Goal: Information Seeking & Learning: Learn about a topic

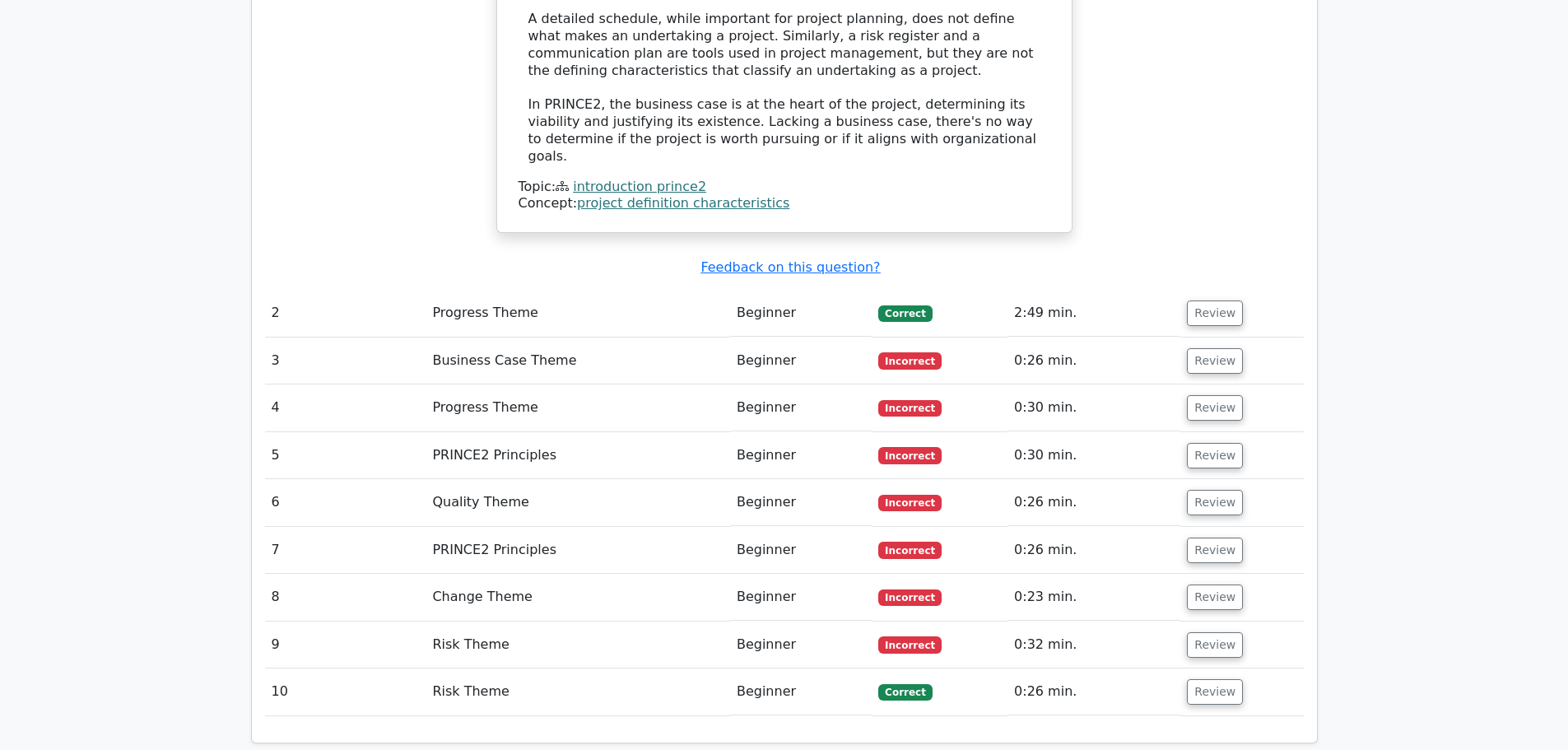
scroll to position [2002, 0]
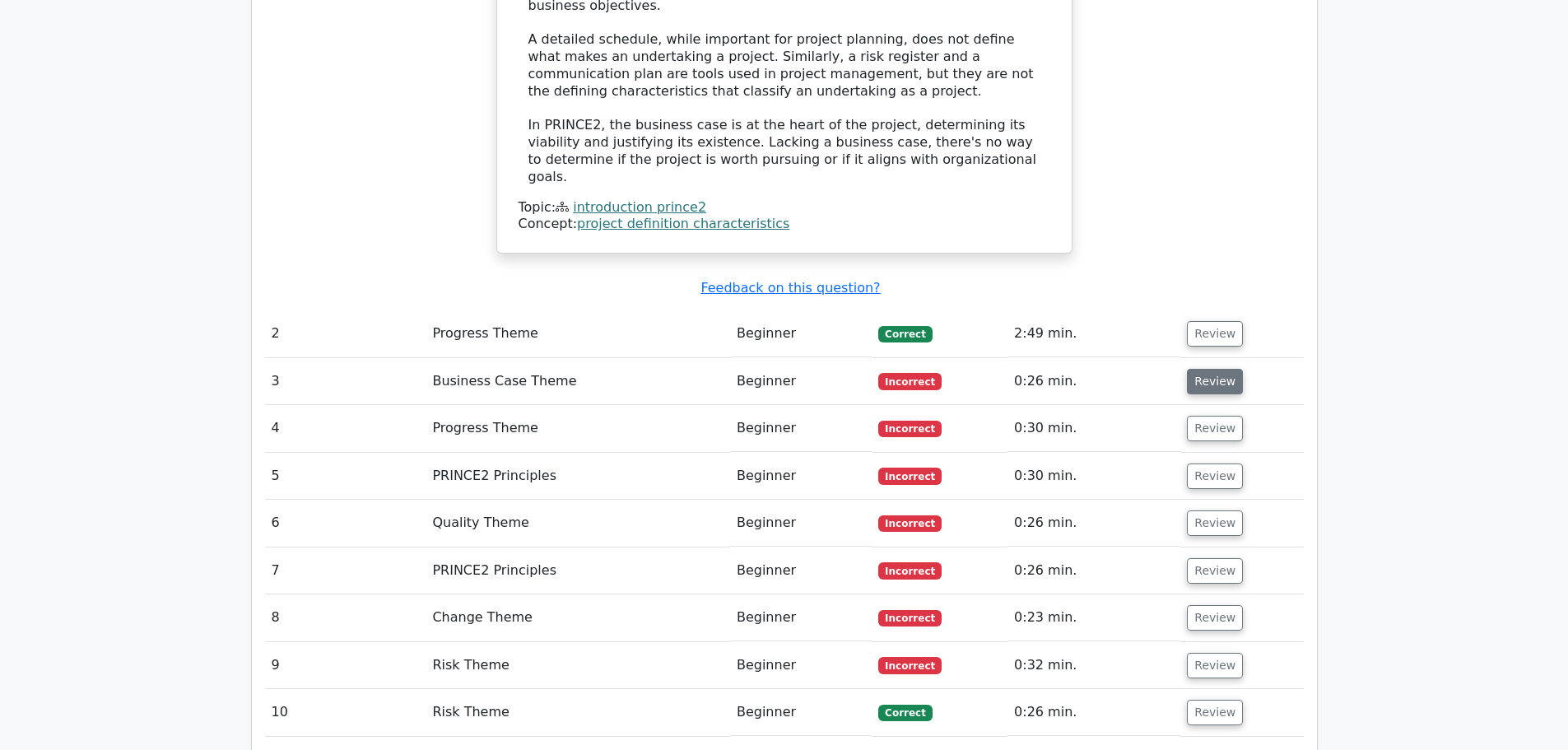
click at [1210, 369] on button "Review" at bounding box center [1214, 382] width 56 height 25
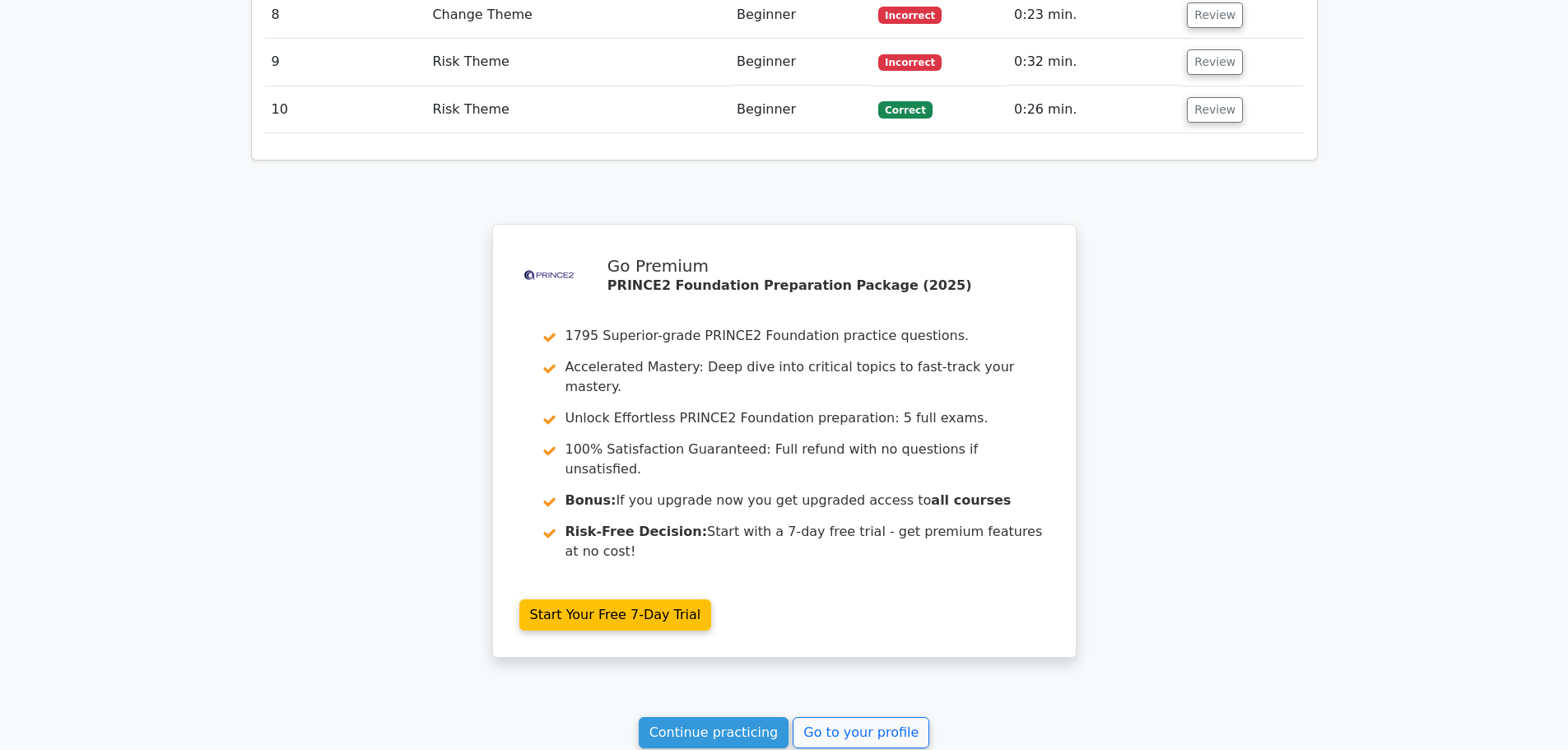
scroll to position [3502, 0]
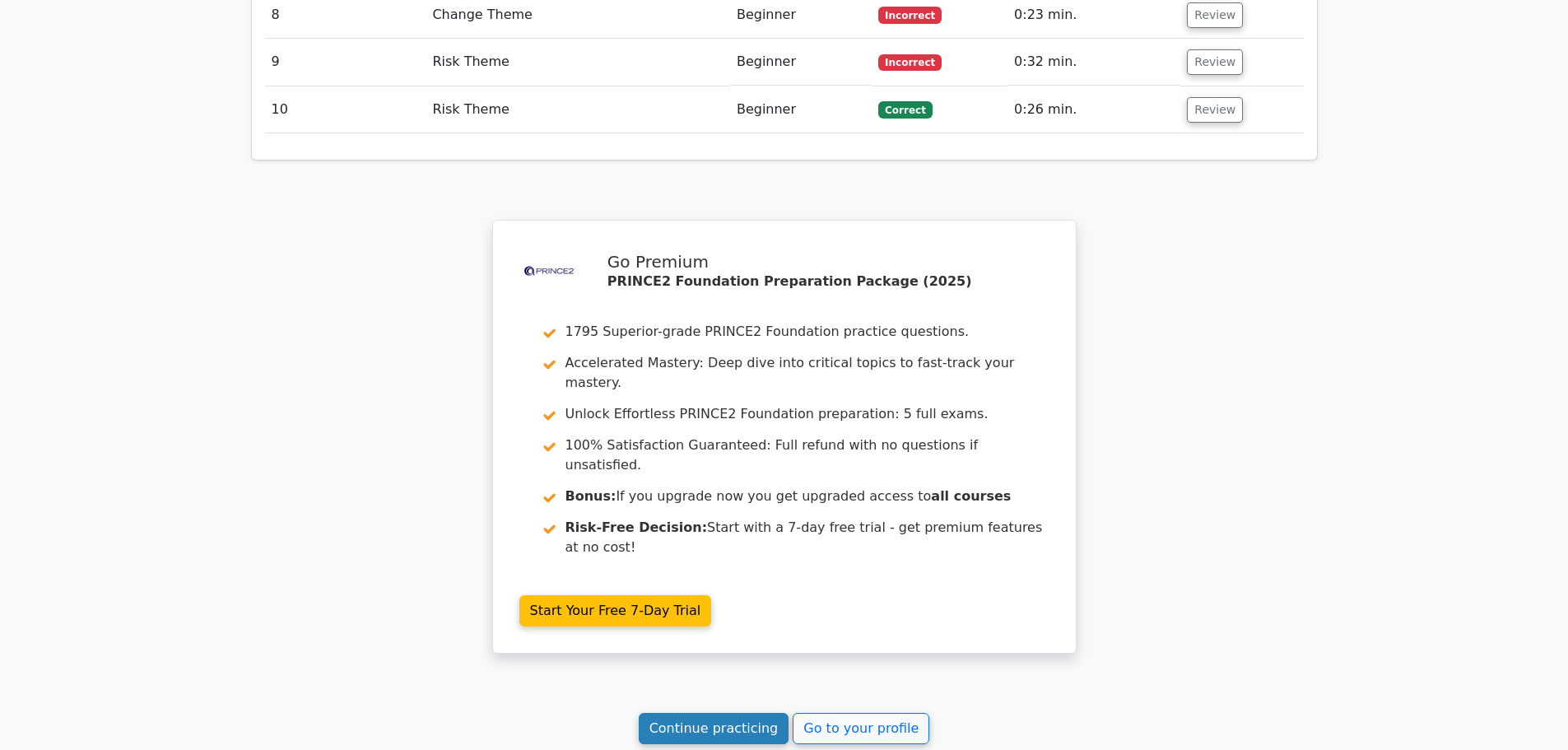
click at [717, 713] on link "Continue practicing" at bounding box center [714, 728] width 151 height 31
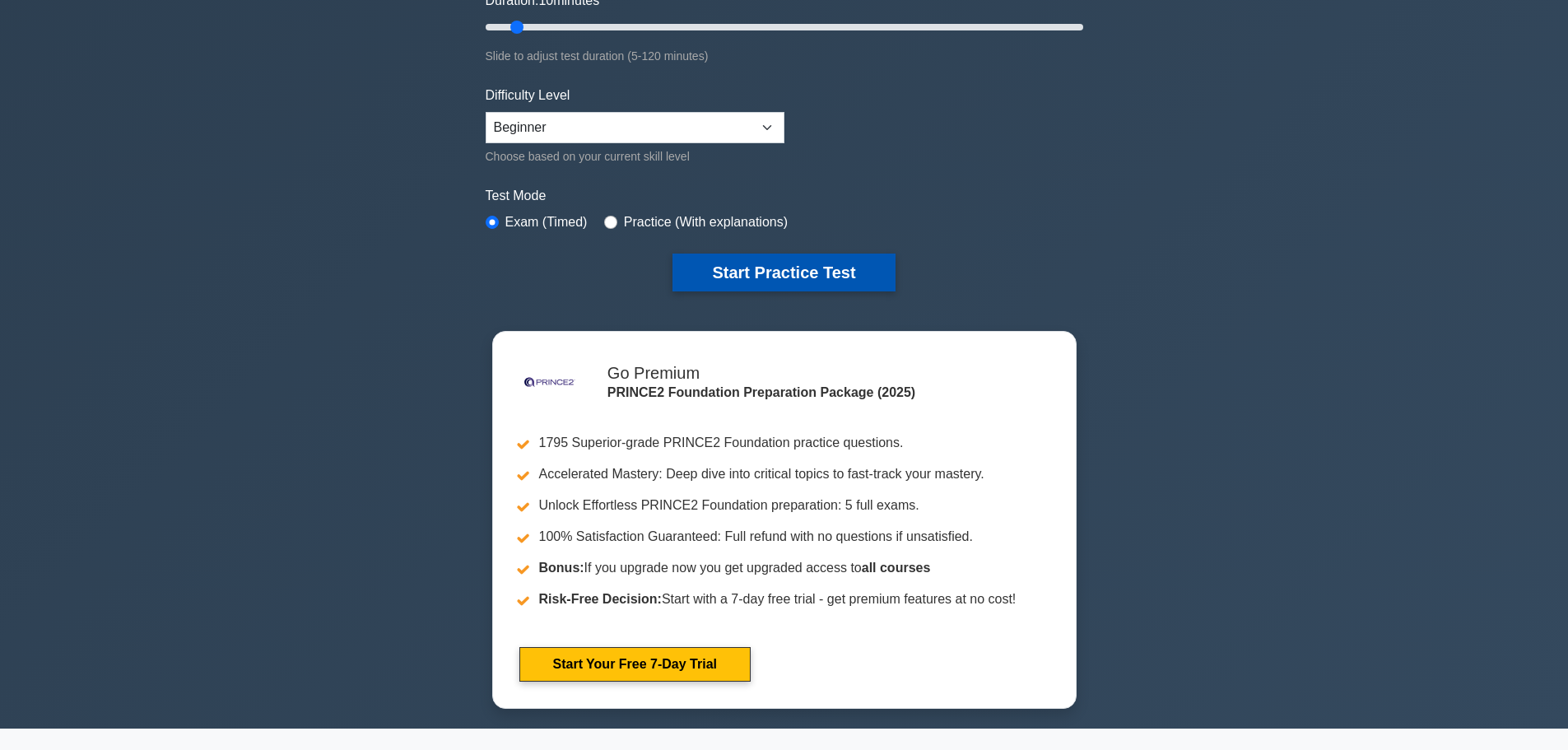
click at [793, 269] on button "Start Practice Test" at bounding box center [784, 272] width 222 height 38
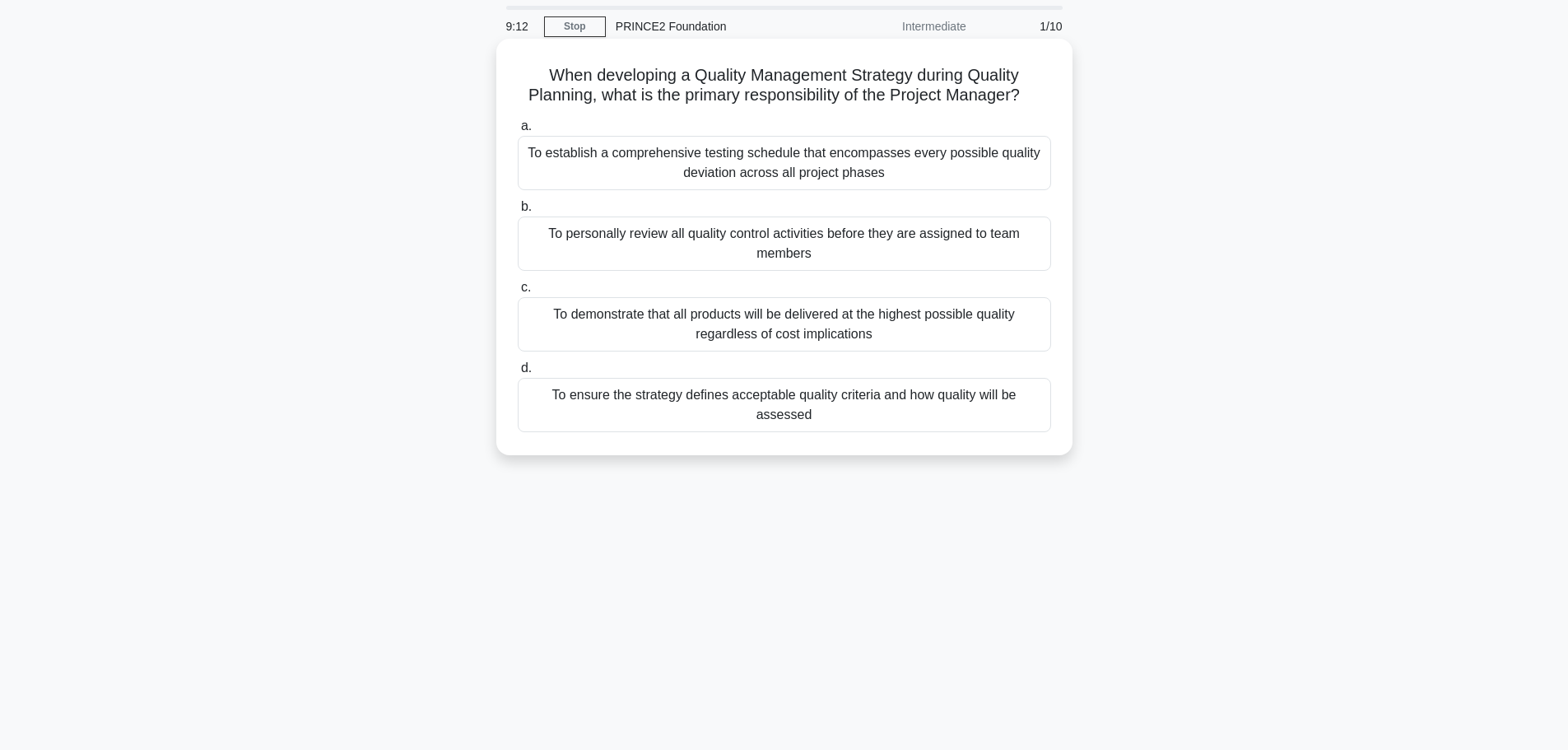
scroll to position [82, 0]
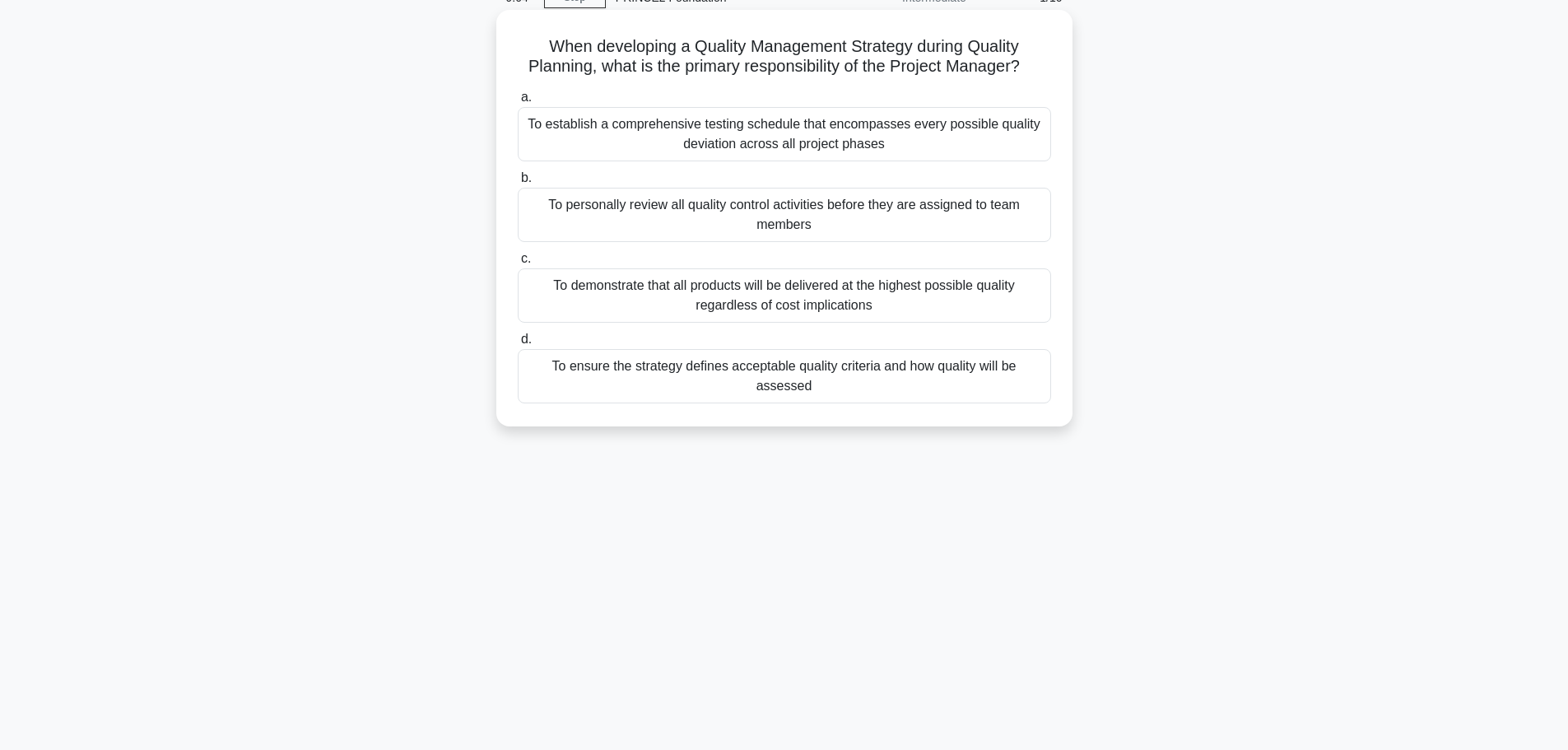
click at [865, 364] on div "To ensure the strategy defines acceptable quality criteria and how quality will…" at bounding box center [784, 377] width 533 height 55
click at [518, 345] on input "d. To ensure the strategy defines acceptable quality criteria and how quality w…" at bounding box center [518, 339] width 0 height 10
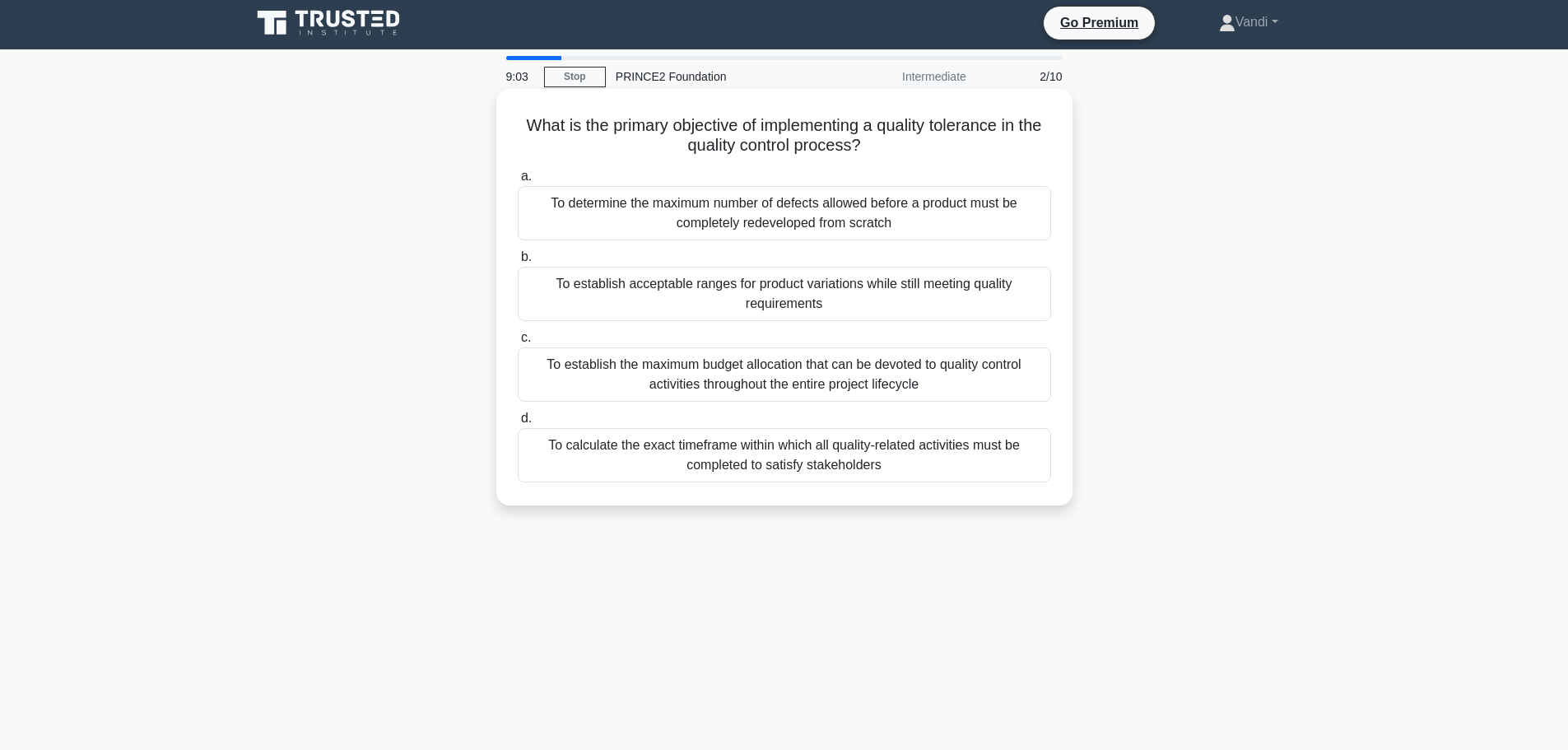
scroll to position [0, 0]
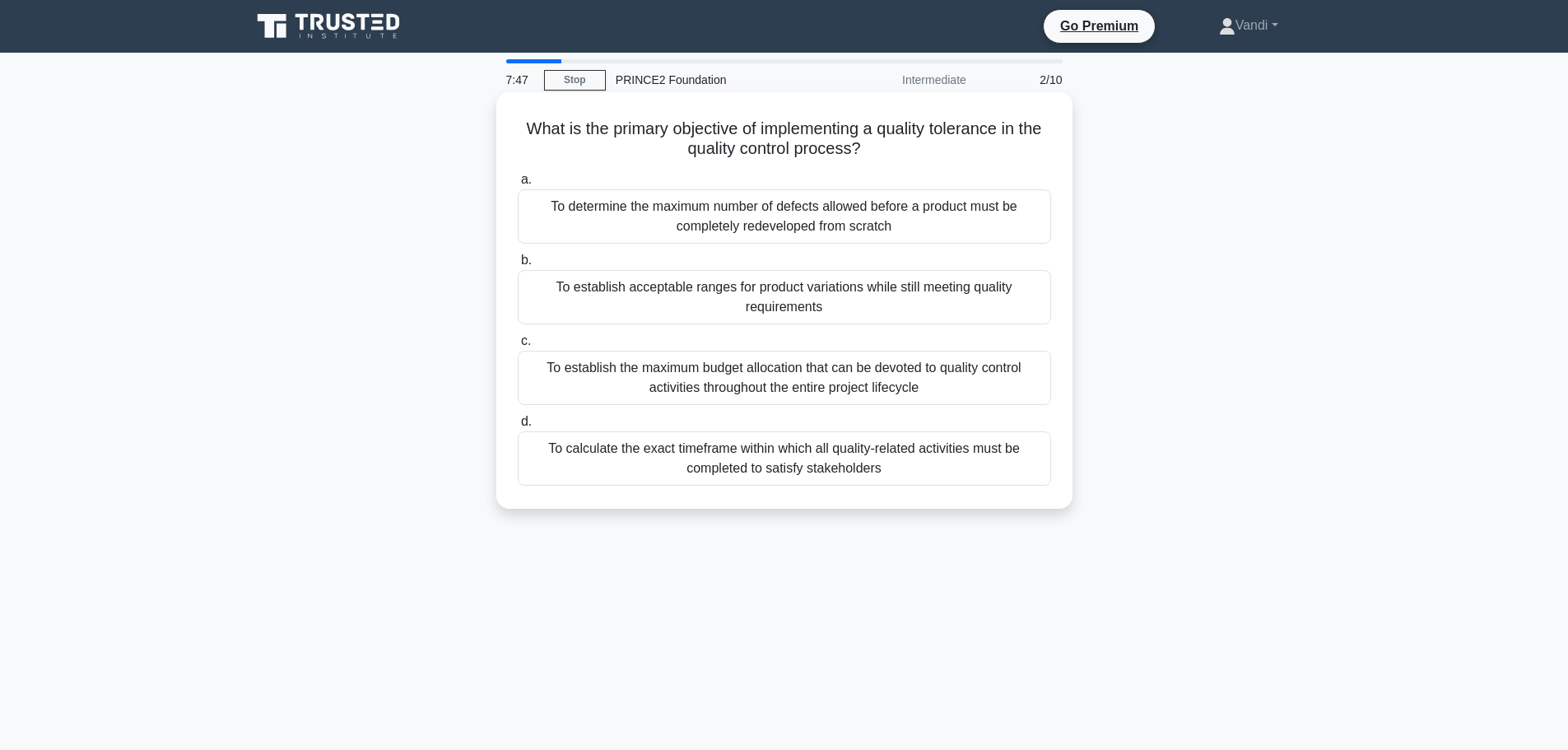
click at [788, 300] on div "To establish acceptable ranges for product variations while still meeting quali…" at bounding box center [784, 298] width 533 height 55
click at [518, 266] on input "b. To establish acceptable ranges for product variations while still meeting qu…" at bounding box center [518, 260] width 0 height 10
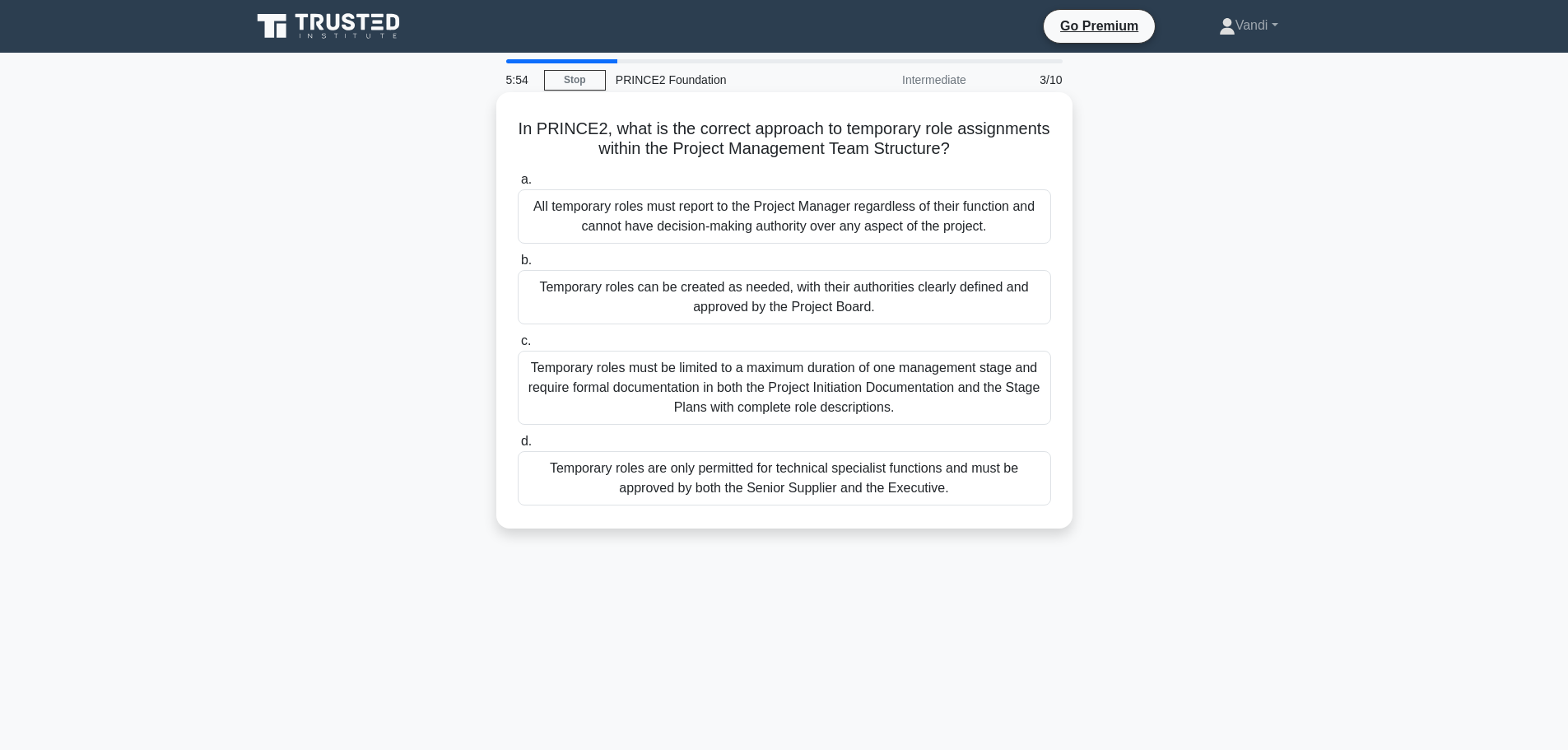
click at [800, 395] on div "Temporary roles must be limited to a maximum duration of one management stage a…" at bounding box center [784, 387] width 533 height 74
click at [518, 347] on input "c. Temporary roles must be limited to a maximum duration of one management stag…" at bounding box center [518, 341] width 0 height 10
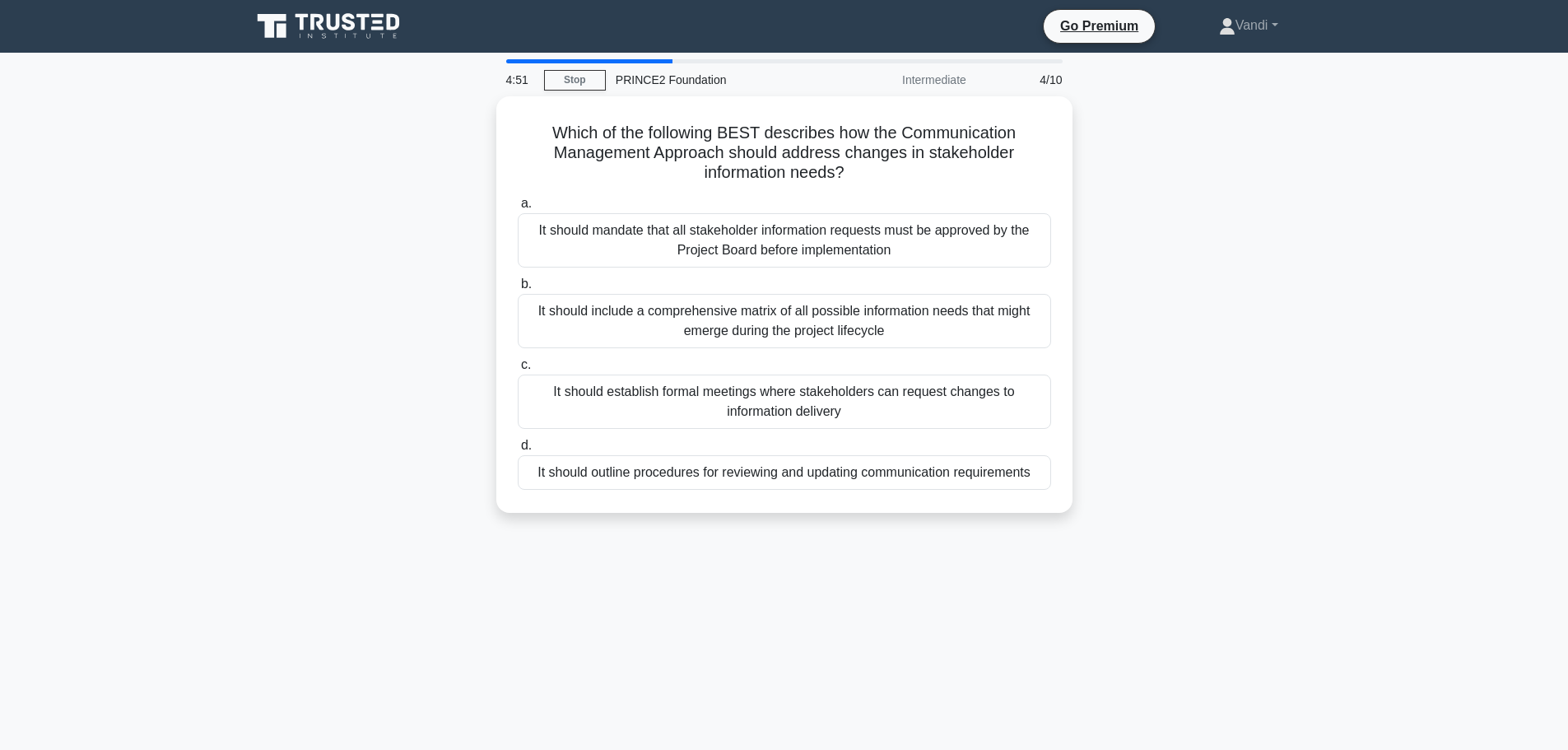
click at [745, 466] on div "It should outline procedures for reviewing and updating communication requireme…" at bounding box center [784, 472] width 533 height 35
click at [518, 451] on input "d. It should outline procedures for reviewing and updating communication requir…" at bounding box center [518, 446] width 0 height 10
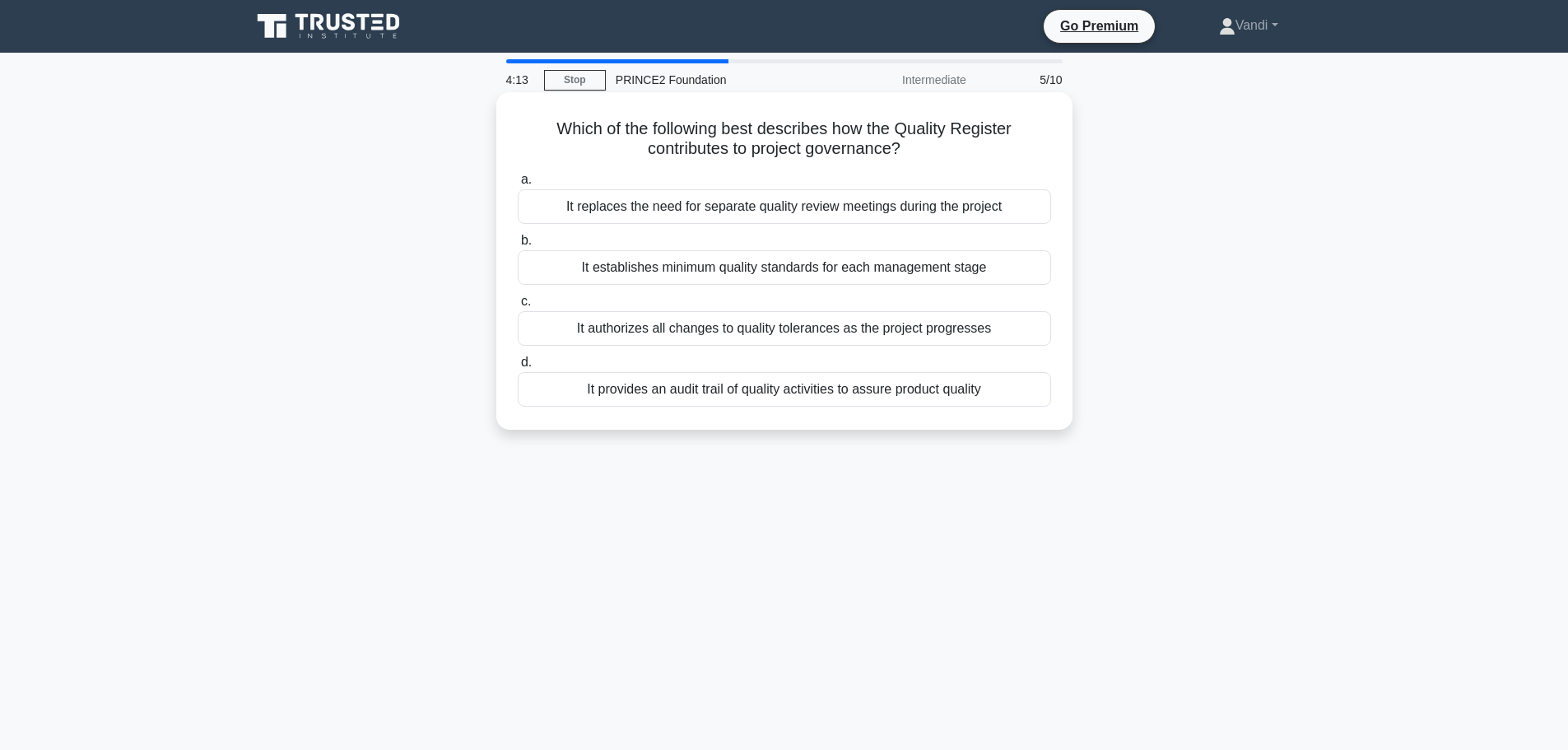
click at [786, 386] on div "It provides an audit trail of quality activities to assure product quality" at bounding box center [784, 389] width 533 height 35
click at [518, 368] on input "d. It provides an audit trail of quality activities to assure product quality" at bounding box center [518, 362] width 0 height 10
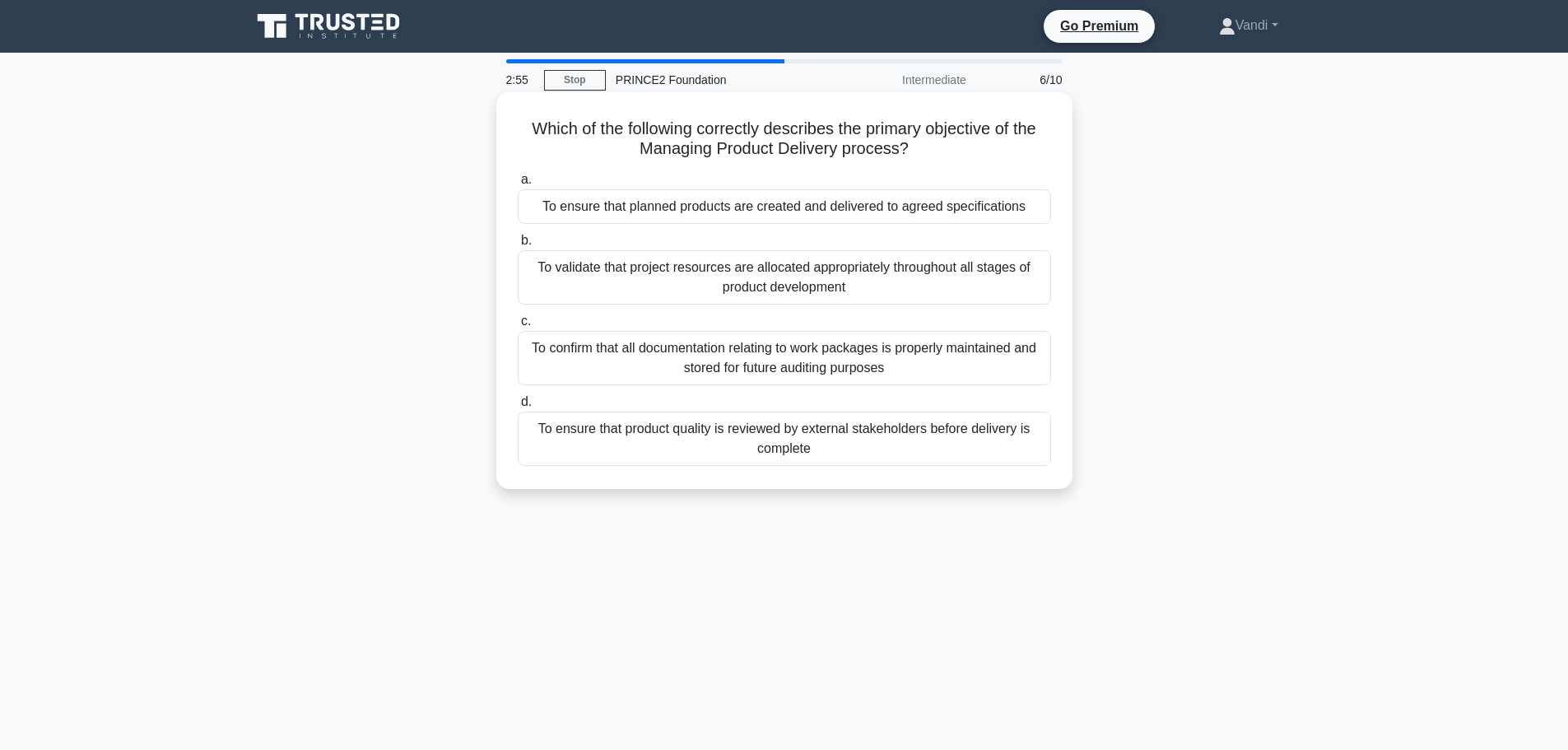
click at [903, 205] on div "To ensure that planned products are created and delivered to agreed specificati…" at bounding box center [784, 206] width 533 height 35
click at [518, 186] on input "a. To ensure that planned products are created and delivered to agreed specific…" at bounding box center [518, 179] width 0 height 10
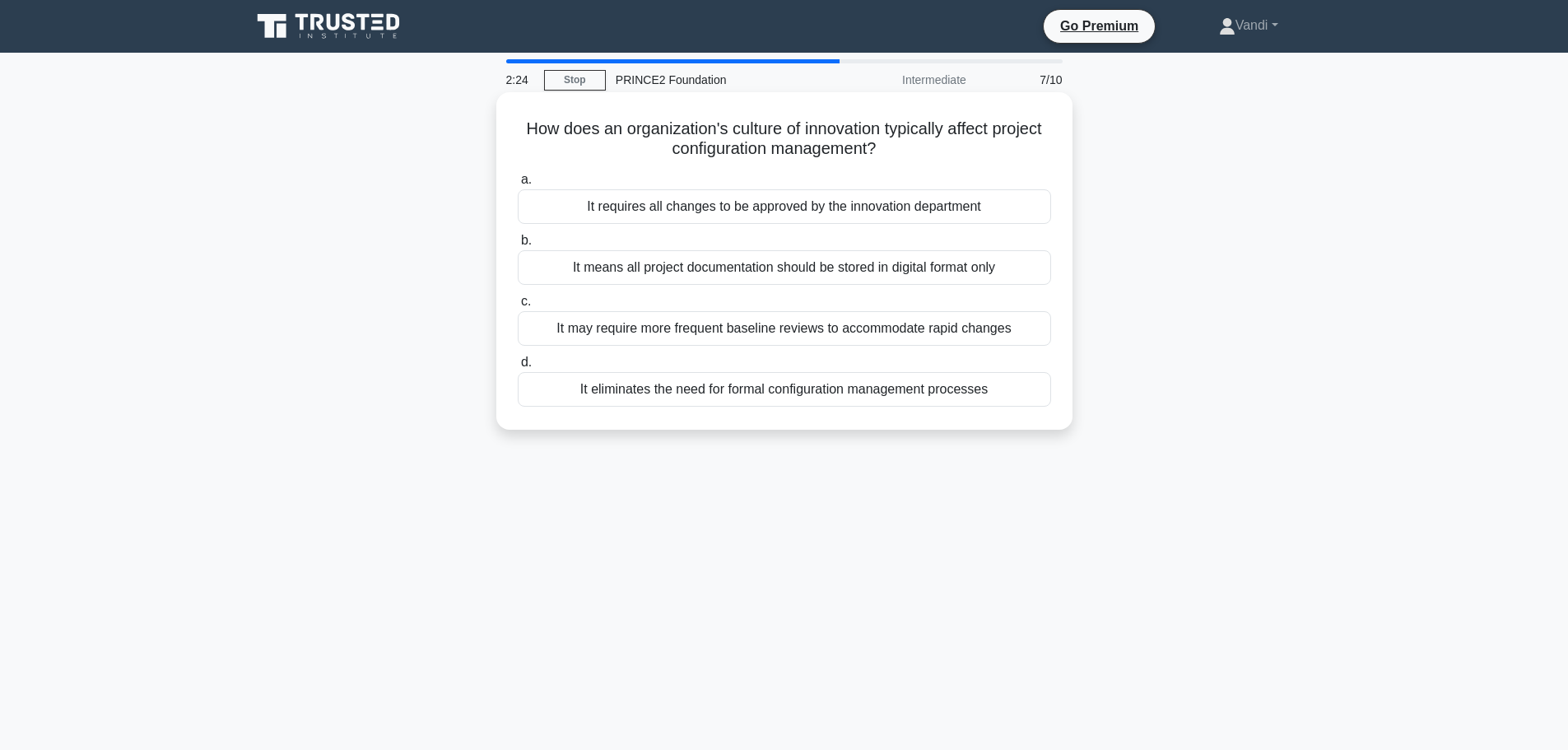
click at [840, 330] on div "It may require more frequent baseline reviews to accommodate rapid changes" at bounding box center [784, 328] width 533 height 35
click at [518, 307] on input "c. It may require more frequent baseline reviews to accommodate rapid changes" at bounding box center [518, 302] width 0 height 10
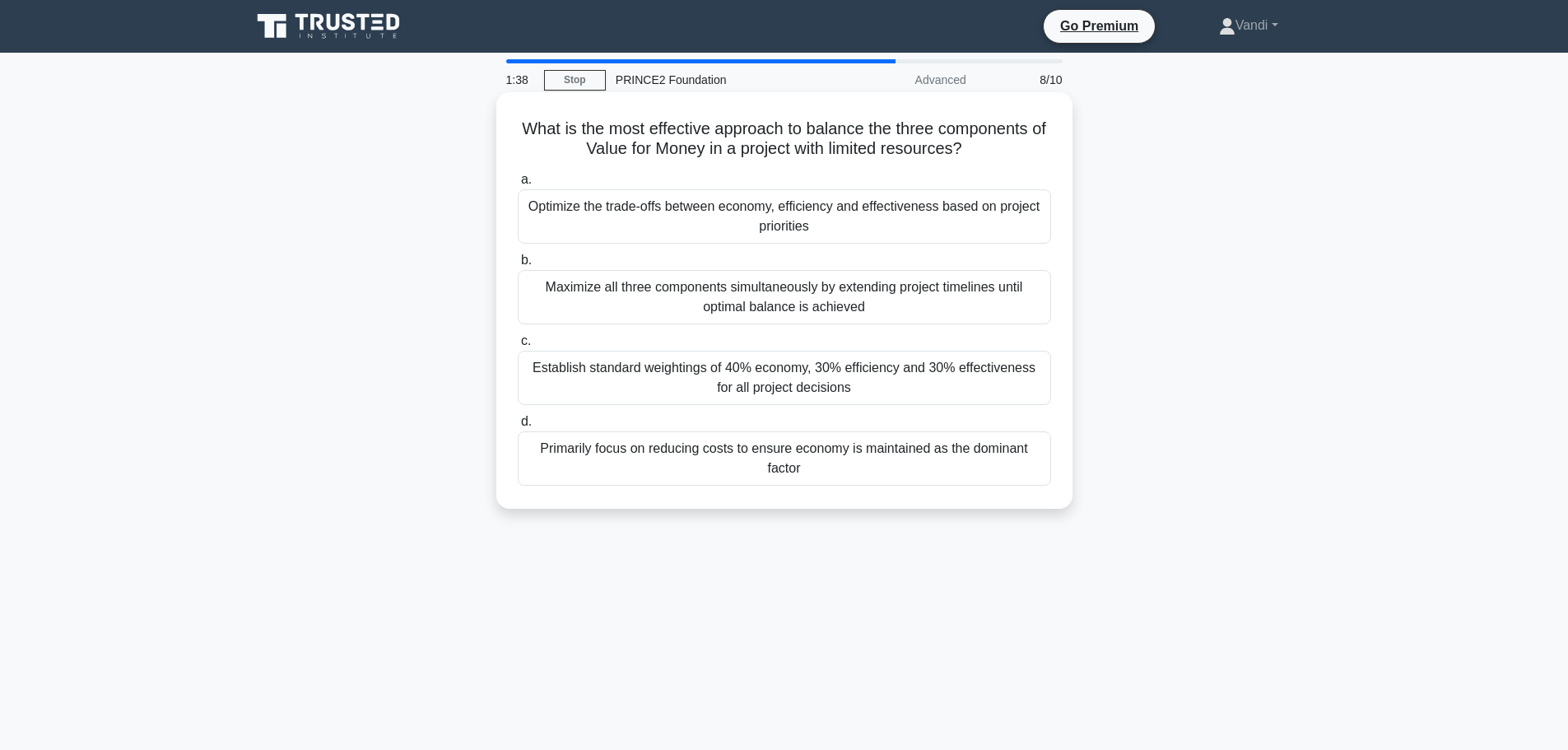
click at [832, 219] on div "Optimize the trade-offs between economy, efficiency and effectiveness based on …" at bounding box center [784, 217] width 533 height 55
click at [518, 186] on input "a. Optimize the trade-offs between economy, efficiency and effectiveness based …" at bounding box center [518, 179] width 0 height 10
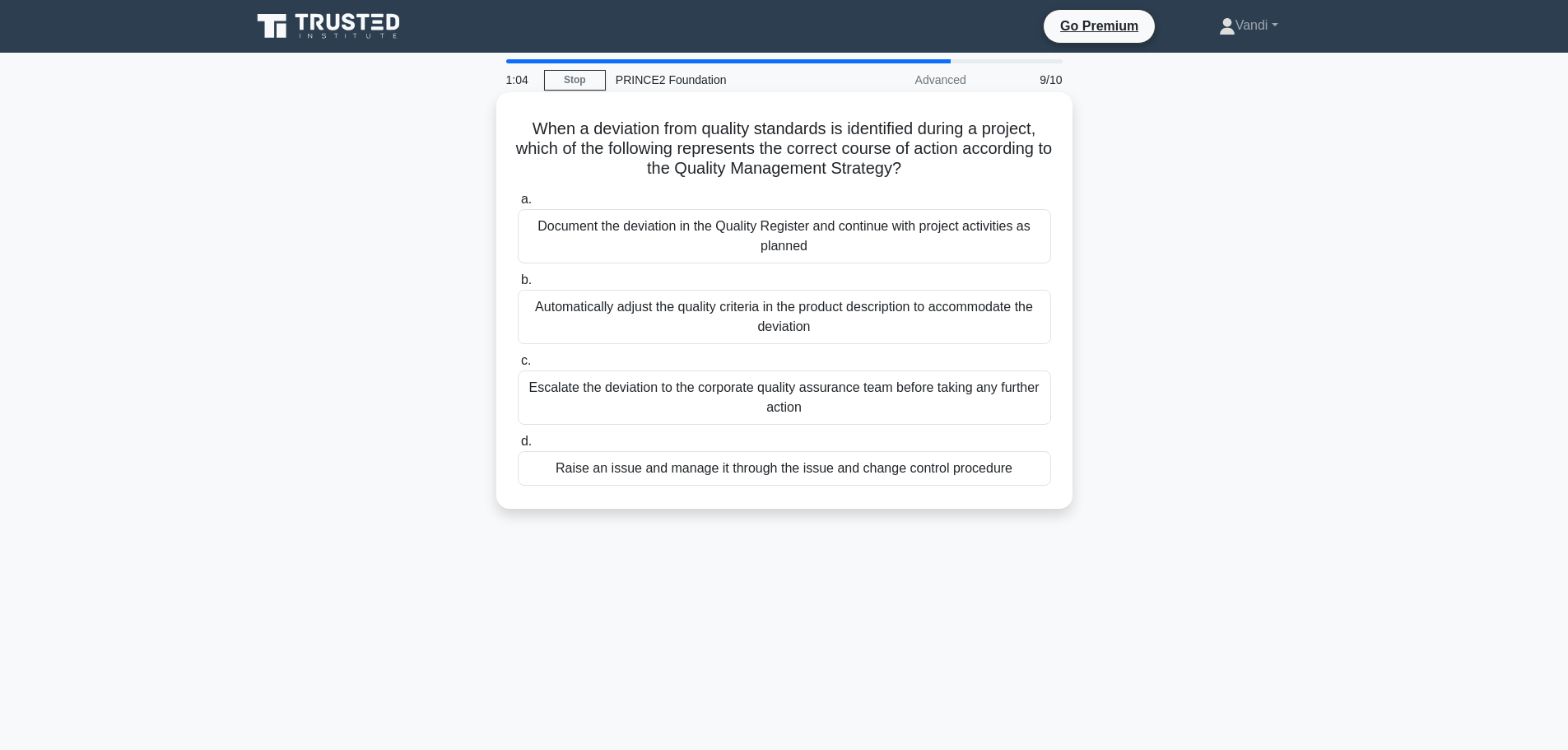
click at [836, 468] on div "Raise an issue and manage it through the issue and change control procedure" at bounding box center [784, 468] width 533 height 35
click at [518, 448] on input "d. Raise an issue and manage it through the issue and change control procedure" at bounding box center [518, 441] width 0 height 10
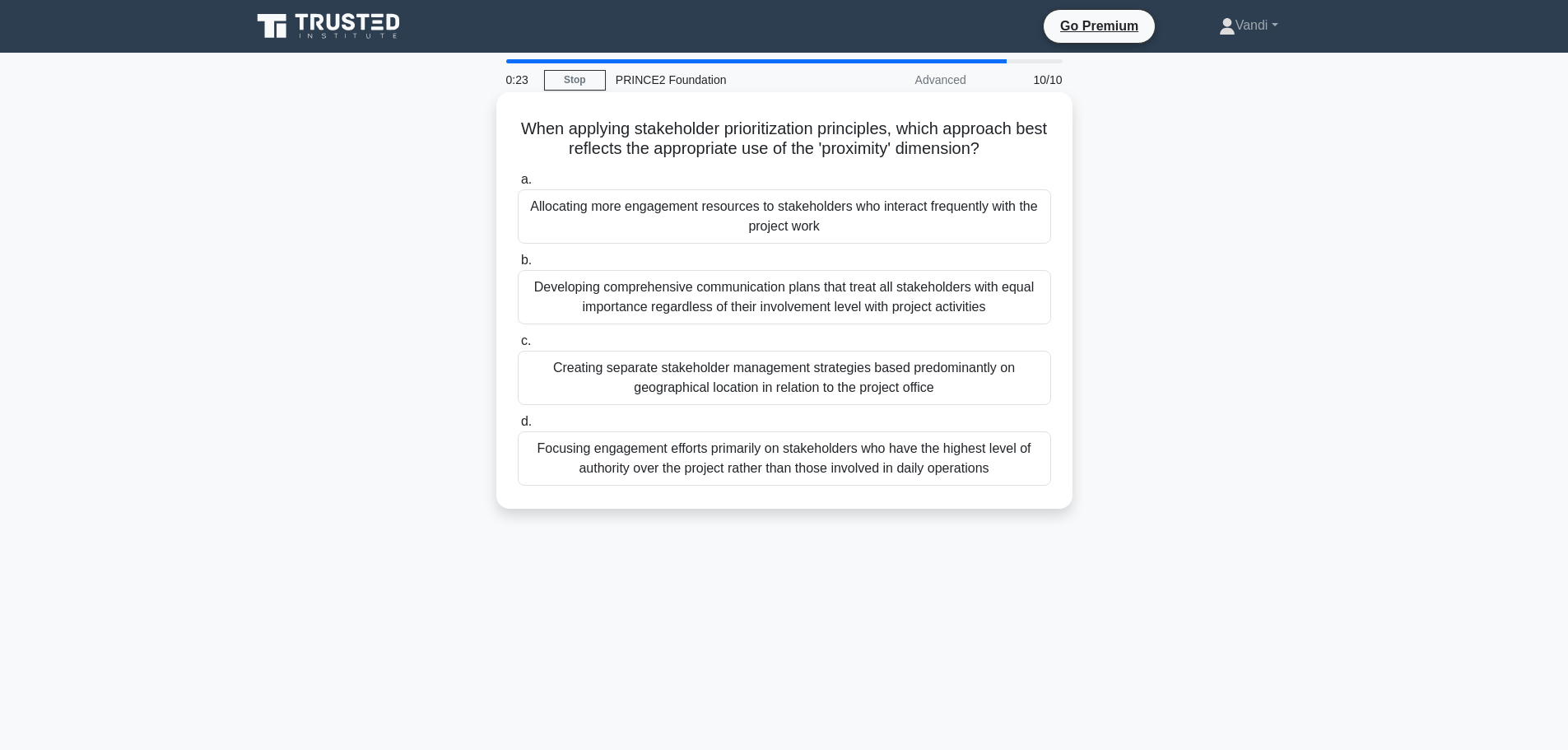
click at [823, 452] on div "Focusing engagement efforts primarily on stakeholders who have the highest leve…" at bounding box center [784, 459] width 533 height 55
click at [518, 428] on input "d. Focusing engagement efforts primarily on stakeholders who have the highest l…" at bounding box center [518, 421] width 0 height 10
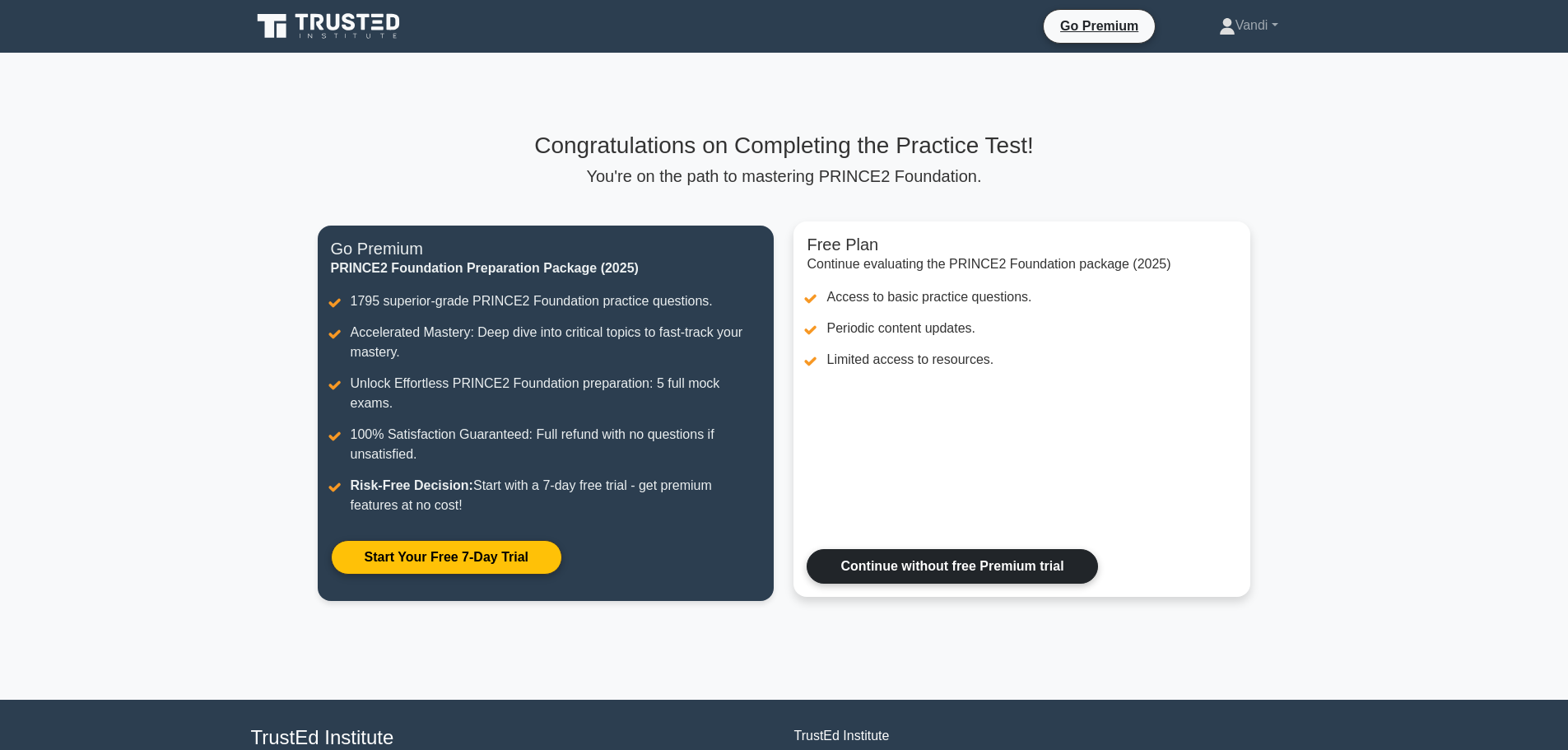
click at [960, 549] on link "Continue without free Premium trial" at bounding box center [951, 566] width 290 height 35
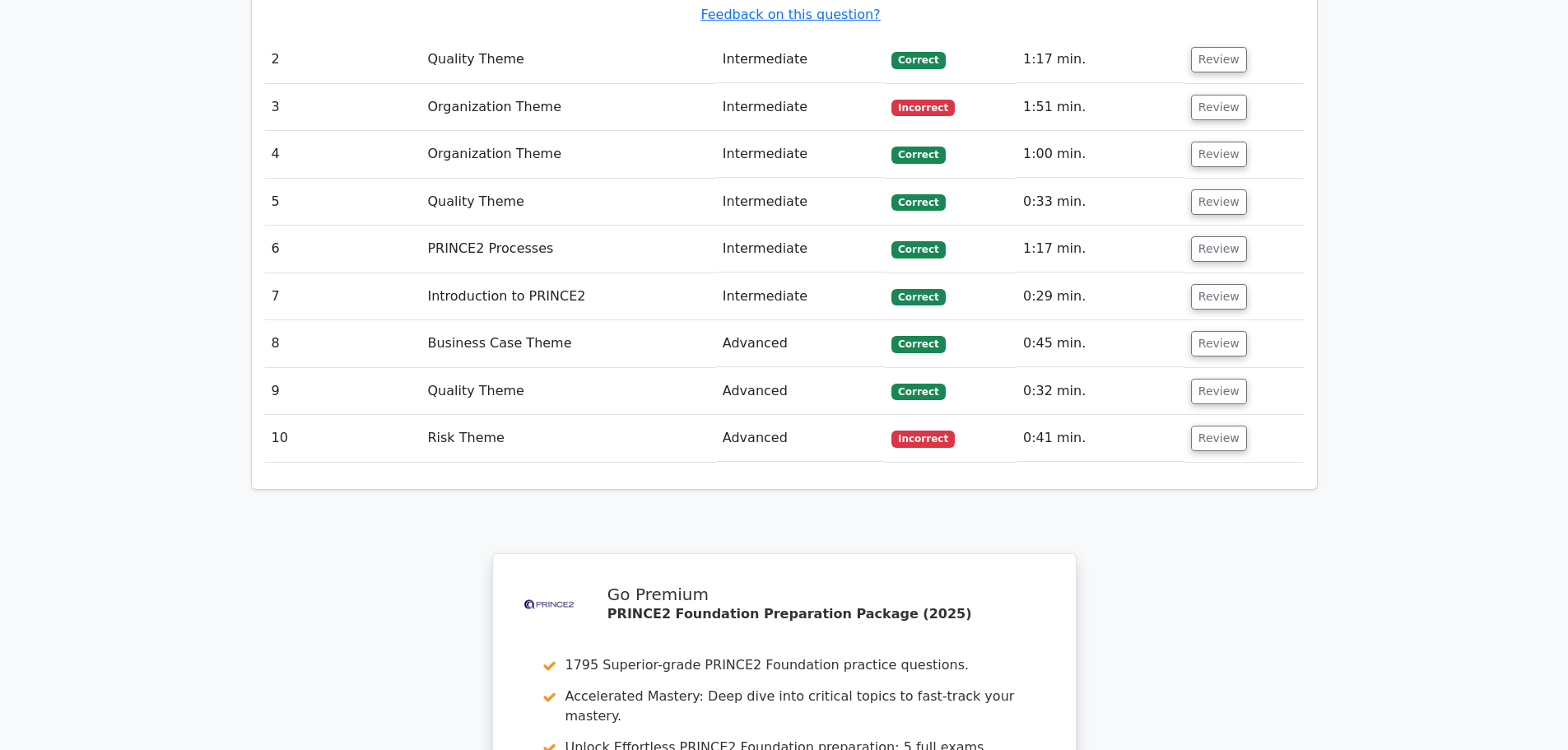
scroll to position [2359, 0]
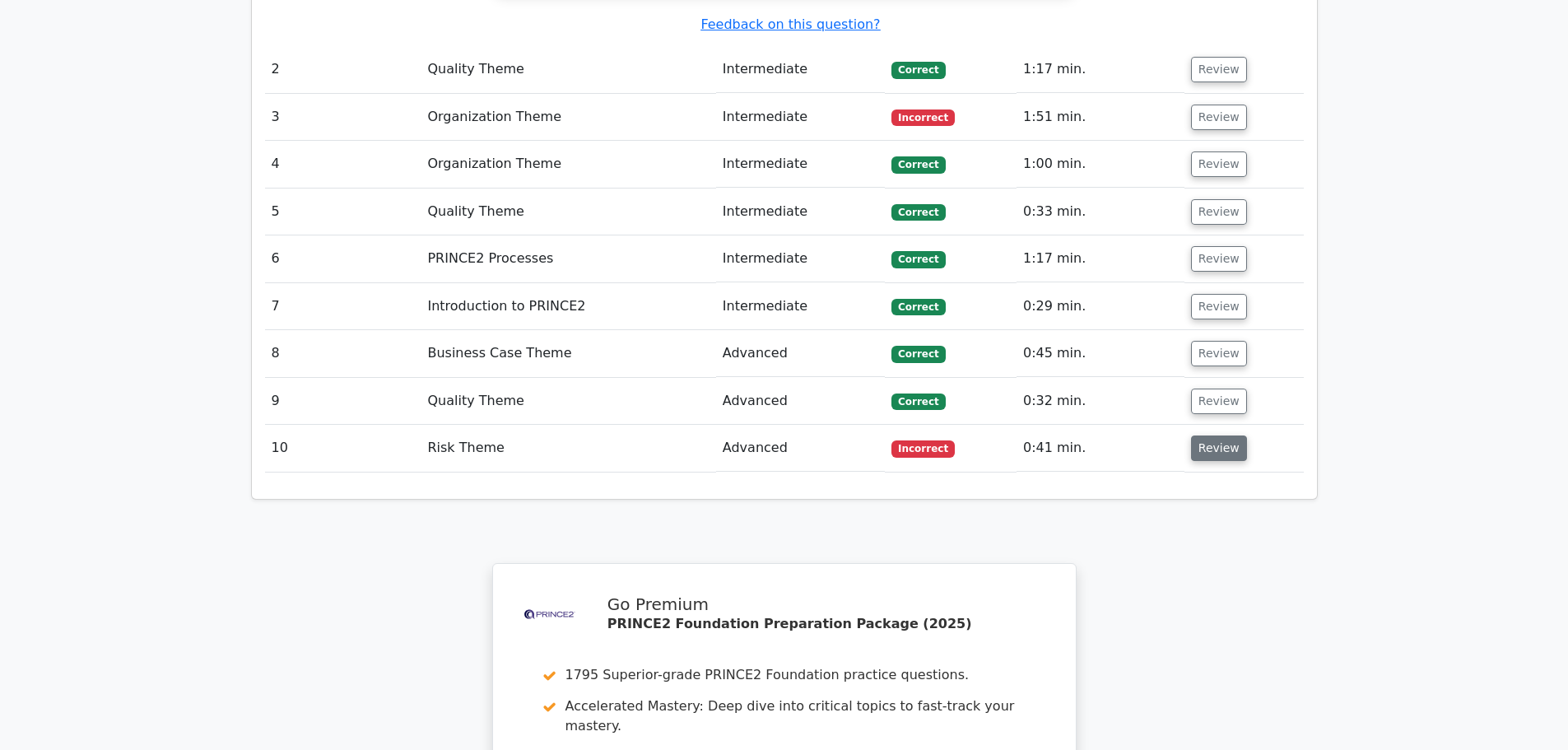
click at [1210, 435] on button "Review" at bounding box center [1219, 448] width 56 height 25
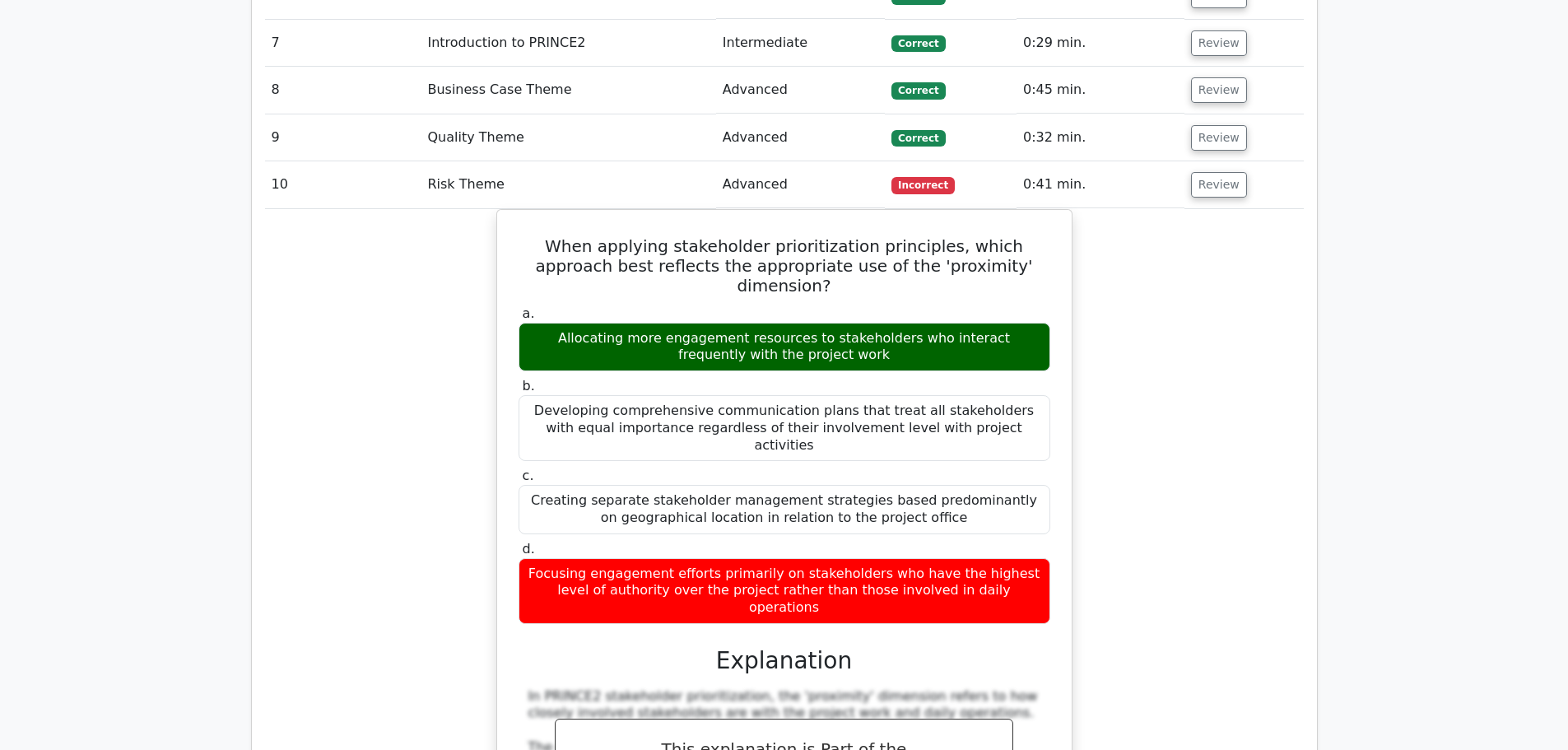
scroll to position [2853, 0]
